Goal: Task Accomplishment & Management: Manage account settings

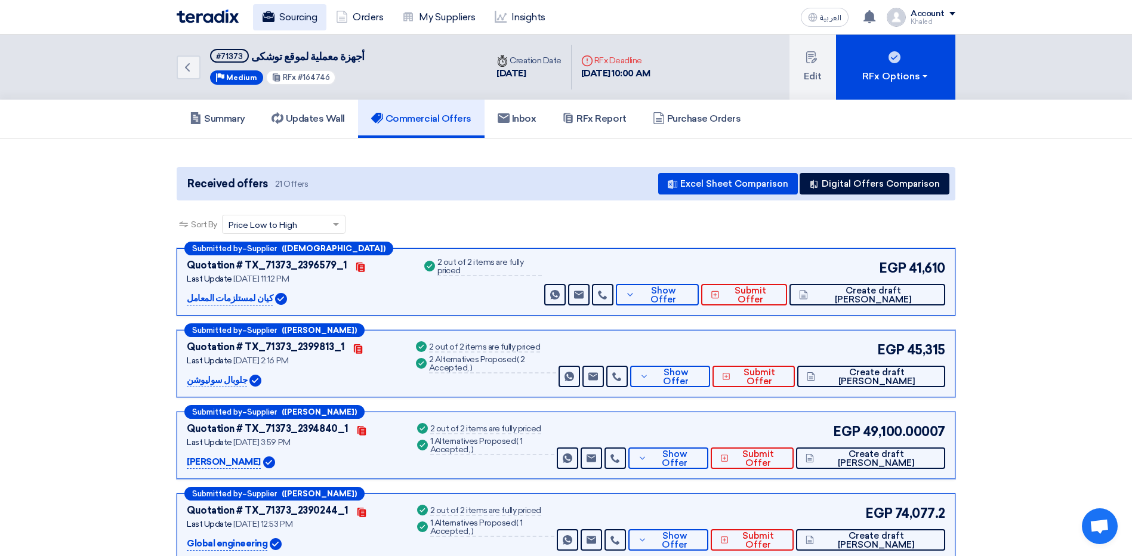
click at [321, 23] on link "Sourcing" at bounding box center [289, 17] width 73 height 26
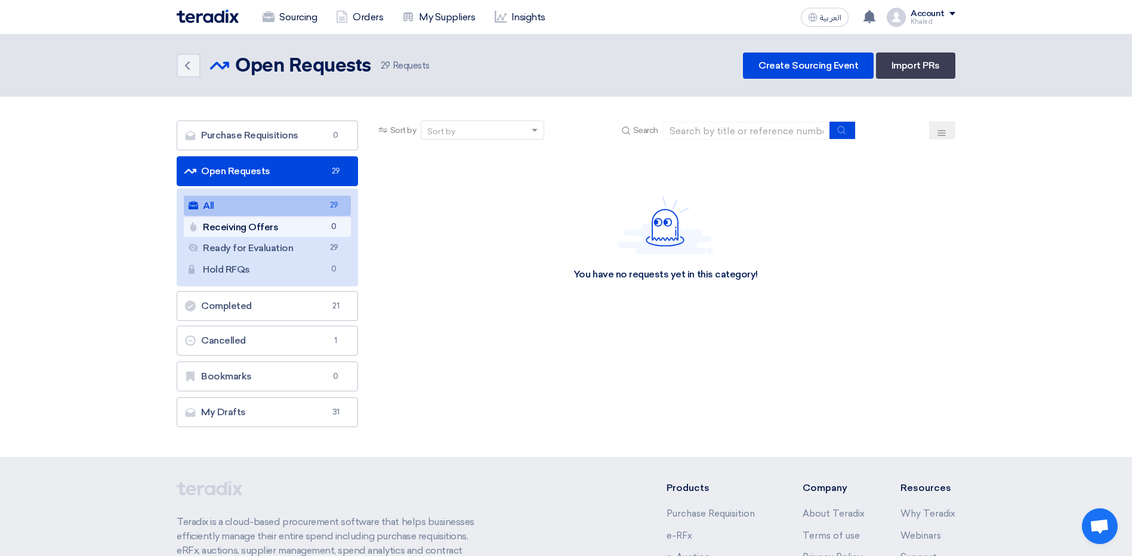
click at [304, 236] on link "Receiving Offers Receiving Offers 0" at bounding box center [267, 227] width 167 height 20
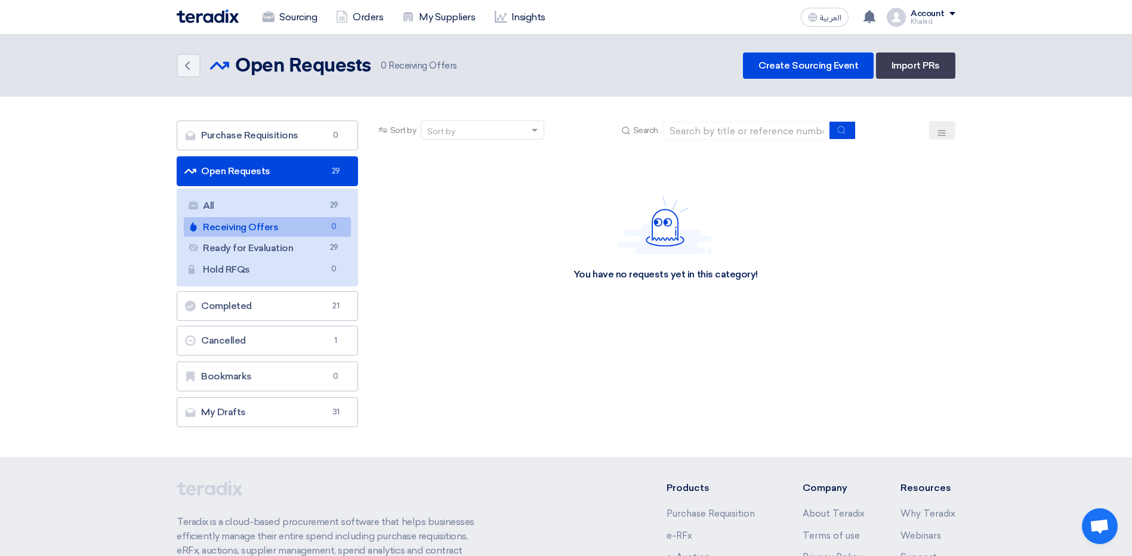
click at [316, 229] on link "Receiving Offers Receiving Offers 0" at bounding box center [267, 227] width 167 height 20
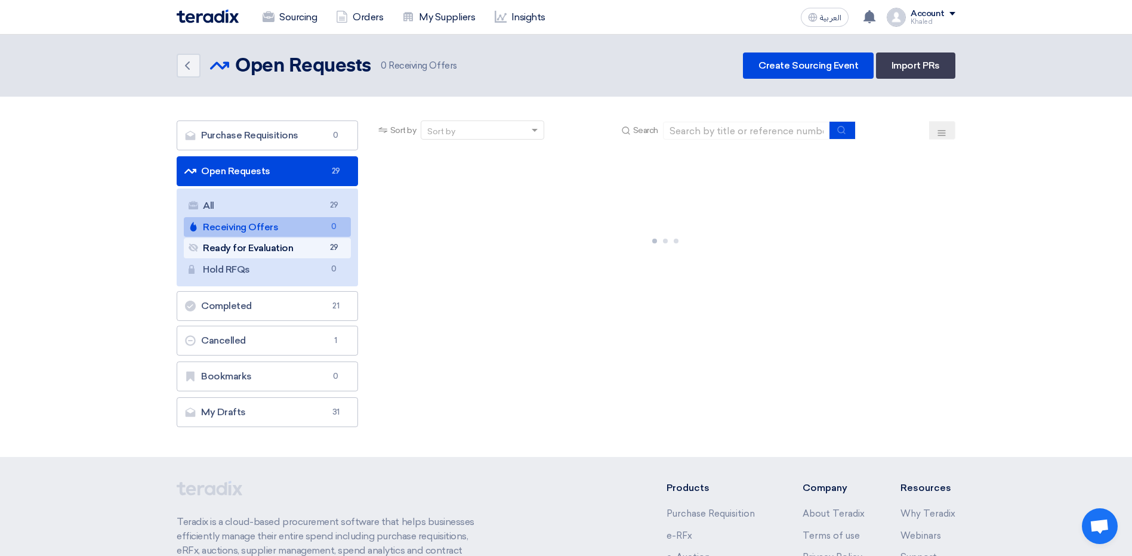
click at [316, 238] on link "Ready for Evaluation Ready for Evaluation 29" at bounding box center [267, 248] width 167 height 20
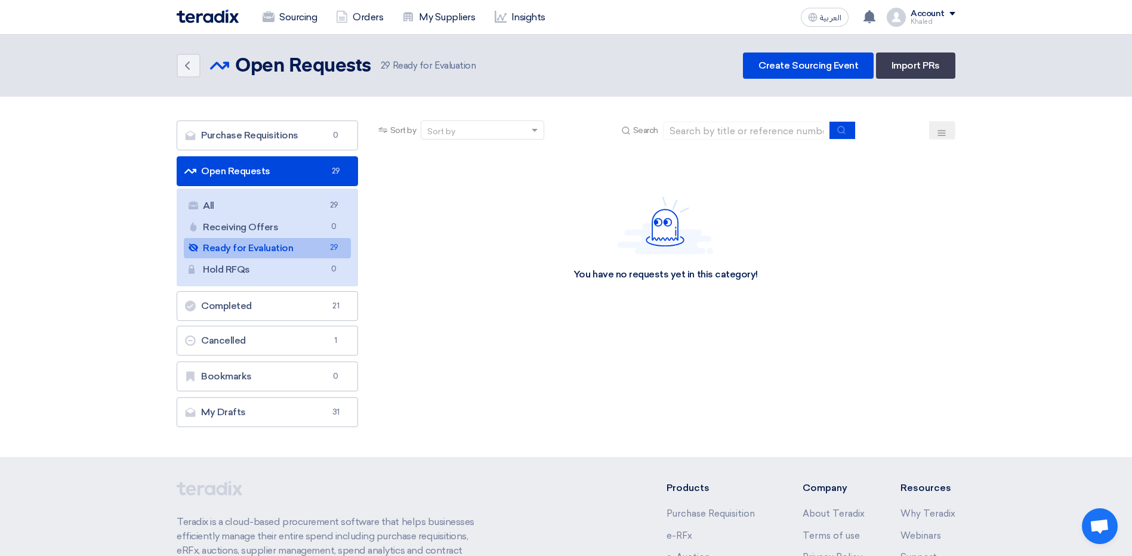
click at [321, 247] on link "Ready for Evaluation Ready for Evaluation 29" at bounding box center [267, 248] width 167 height 20
click at [300, 187] on li "Open Requests Open Requests 29 All All 29 Receiving Offers Receiving Offers 0 R…" at bounding box center [267, 221] width 181 height 130
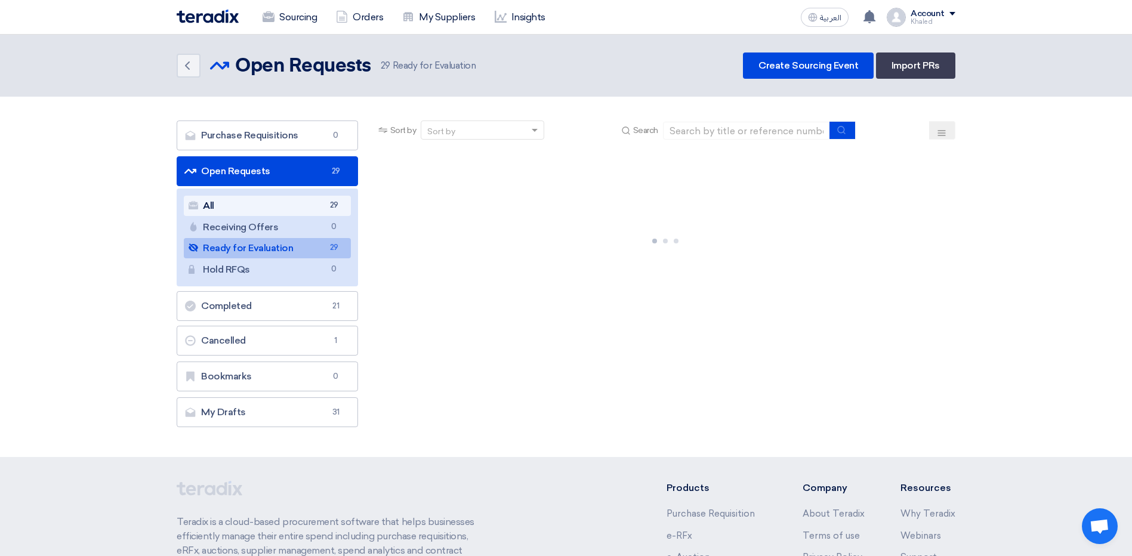
click at [302, 199] on link "All All 29" at bounding box center [267, 206] width 167 height 20
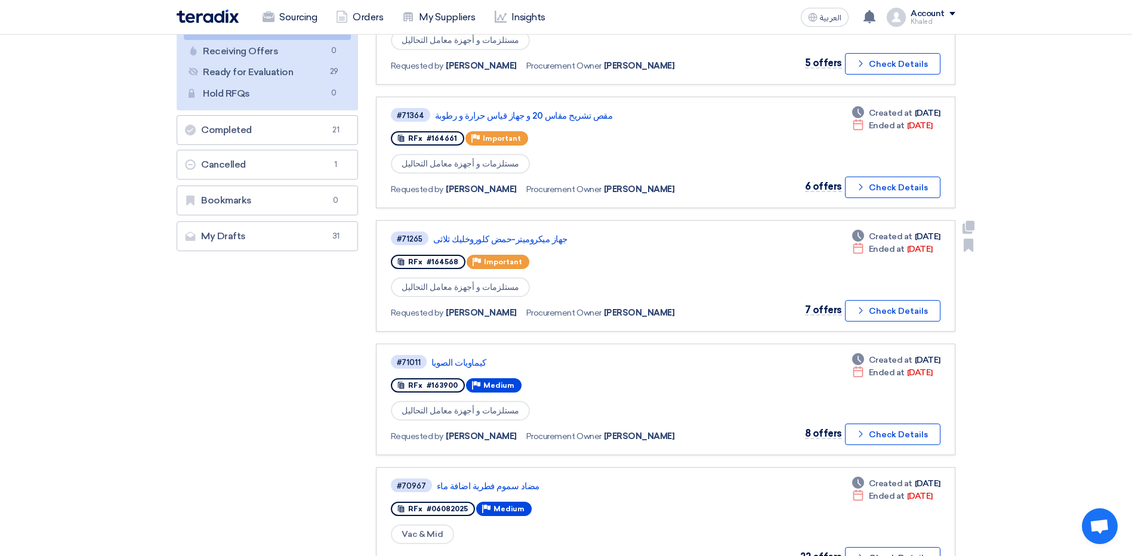
scroll to position [179, 0]
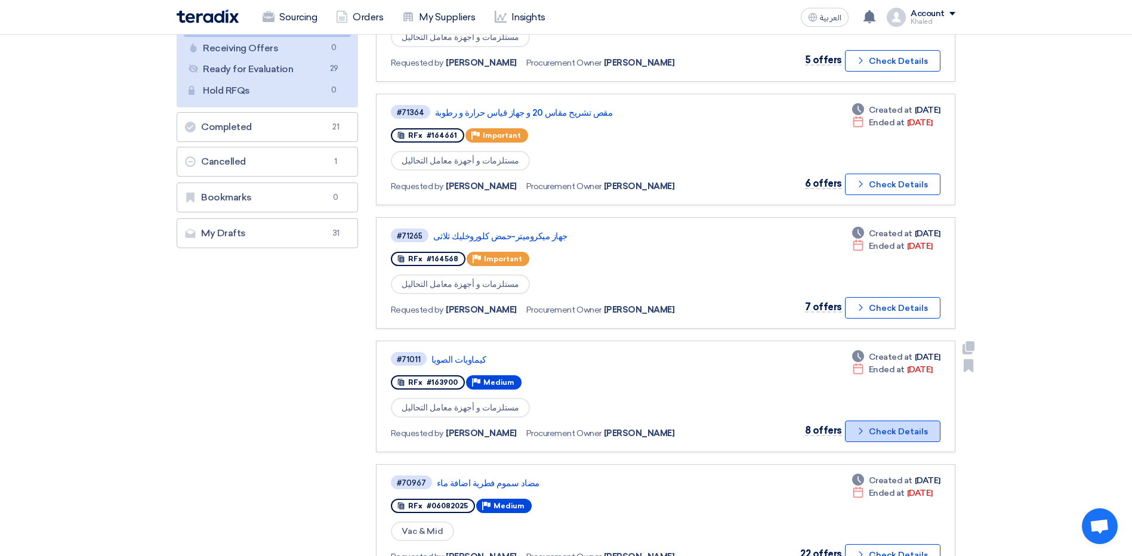
click at [876, 429] on button "Check details Check Details" at bounding box center [893, 431] width 96 height 21
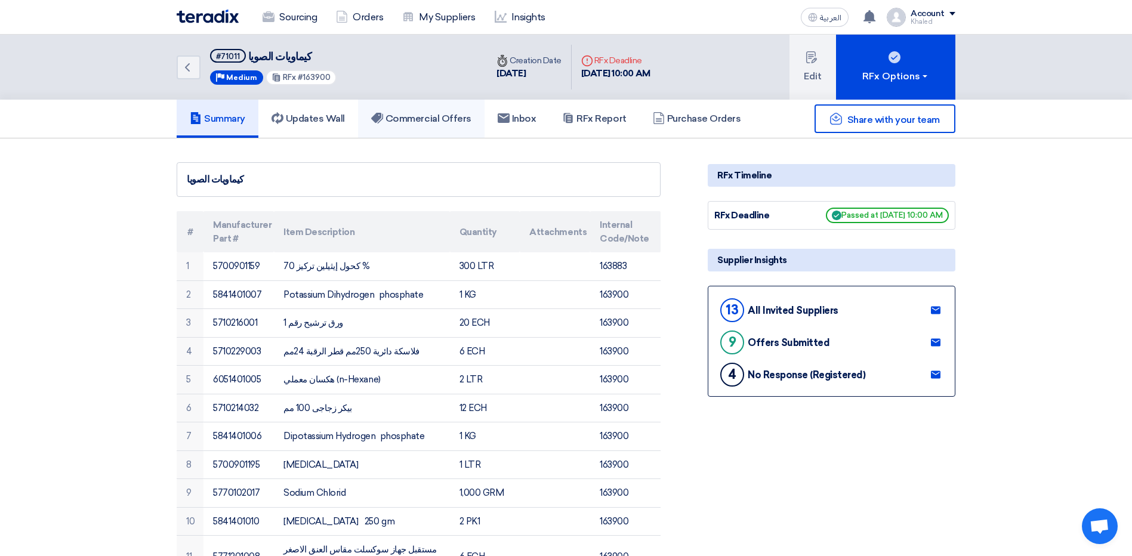
click at [420, 124] on h5 "Commercial Offers" at bounding box center [421, 119] width 100 height 12
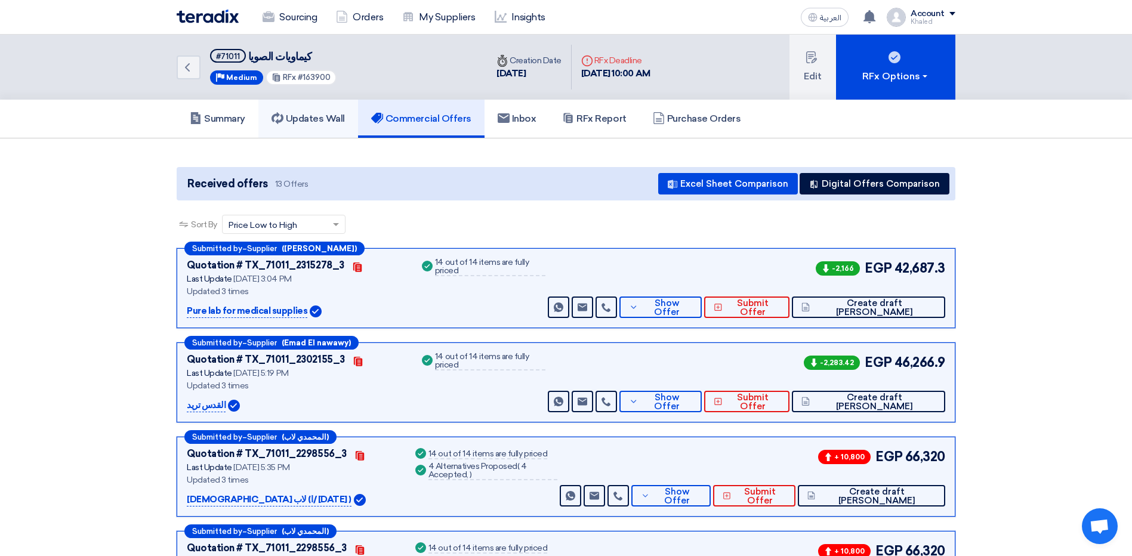
click at [313, 116] on h5 "Updates Wall" at bounding box center [308, 119] width 73 height 12
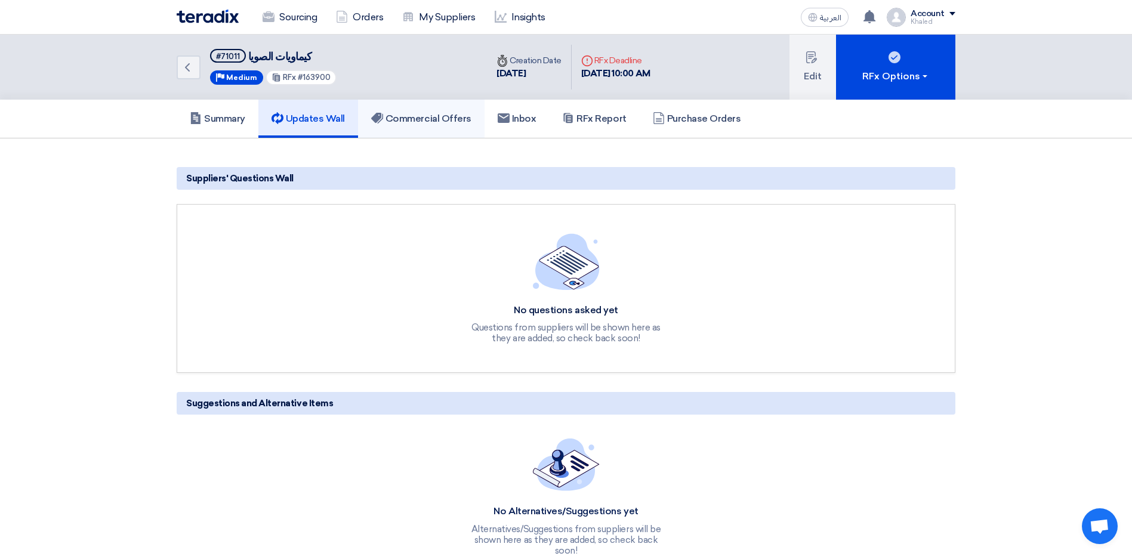
click at [431, 118] on h5 "Commercial Offers" at bounding box center [421, 119] width 100 height 12
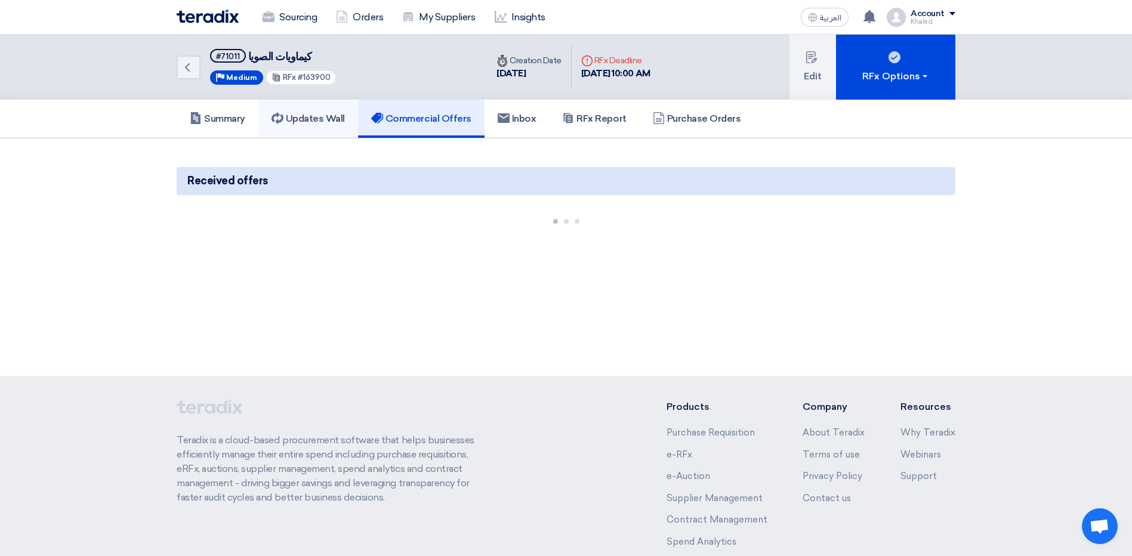
click at [335, 118] on h5 "Updates Wall" at bounding box center [308, 119] width 73 height 12
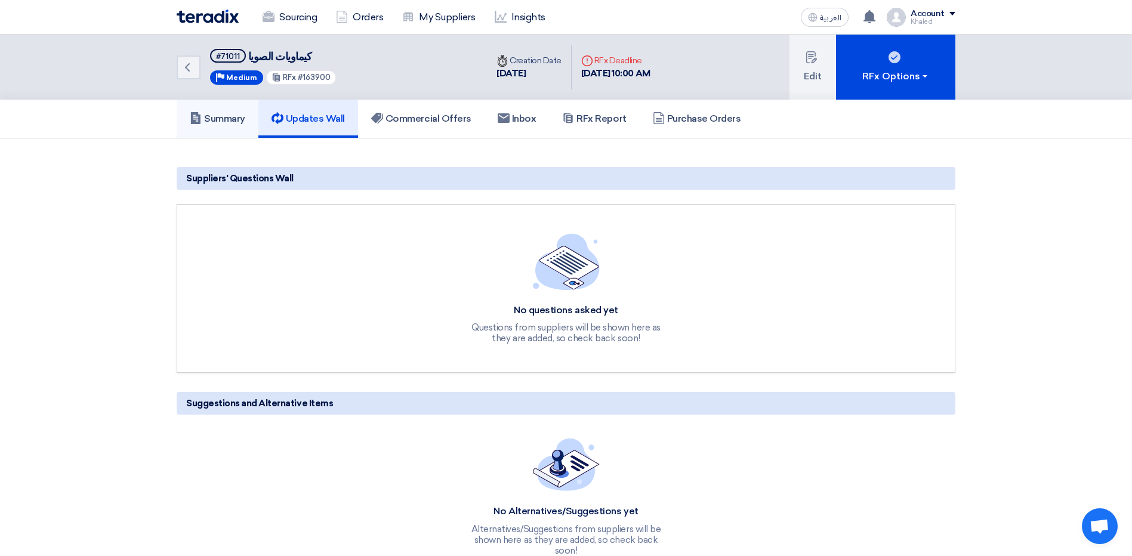
click at [239, 117] on h5 "Summary" at bounding box center [218, 119] width 56 height 12
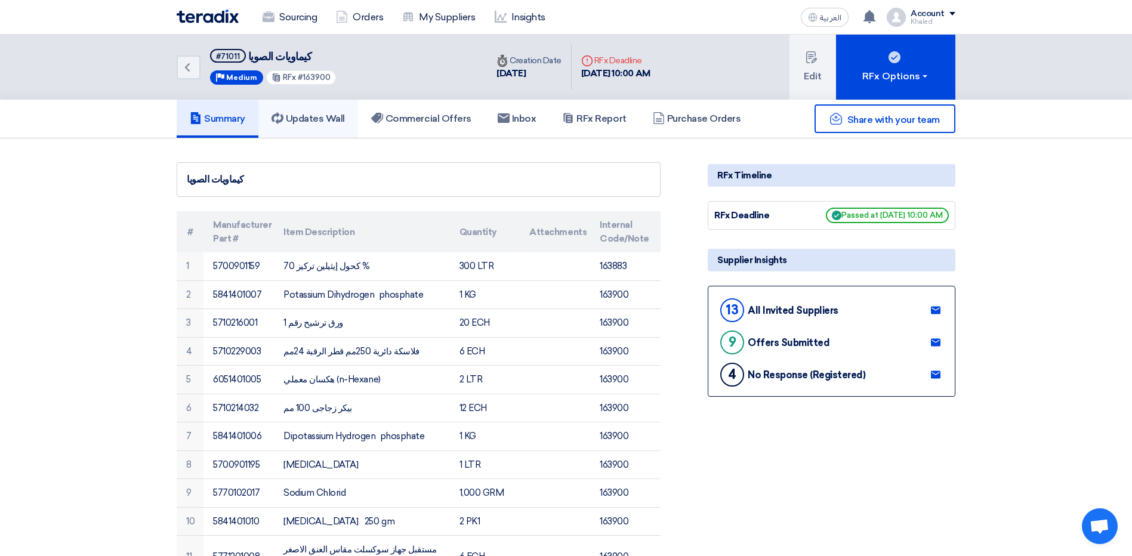
click at [306, 114] on h5 "Updates Wall" at bounding box center [308, 119] width 73 height 12
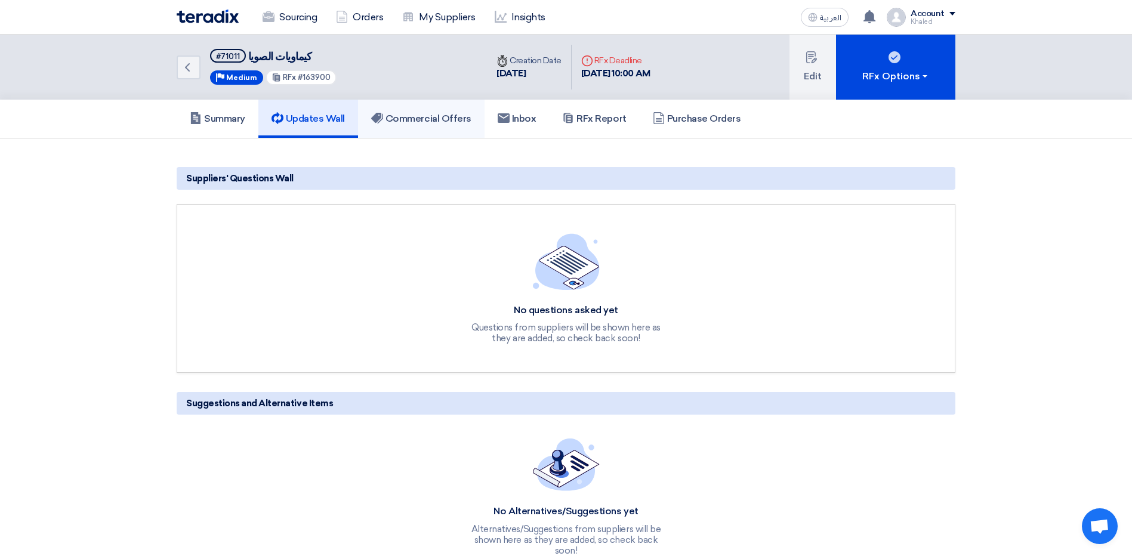
click at [398, 114] on h5 "Commercial Offers" at bounding box center [421, 119] width 100 height 12
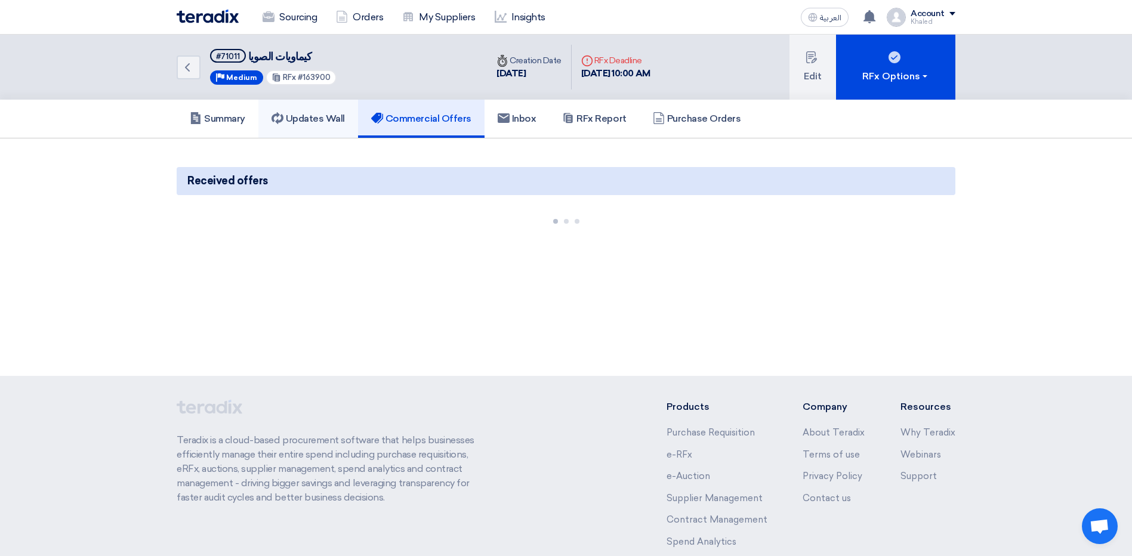
click at [325, 114] on h5 "Updates Wall" at bounding box center [308, 119] width 73 height 12
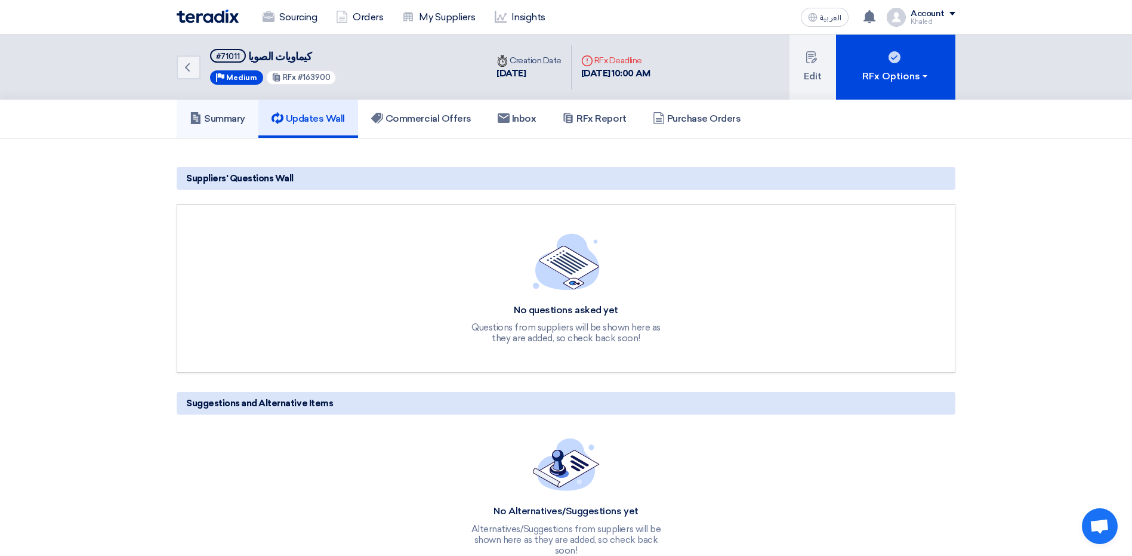
click at [226, 115] on h5 "Summary" at bounding box center [218, 119] width 56 height 12
